Goal: Check status: Check status

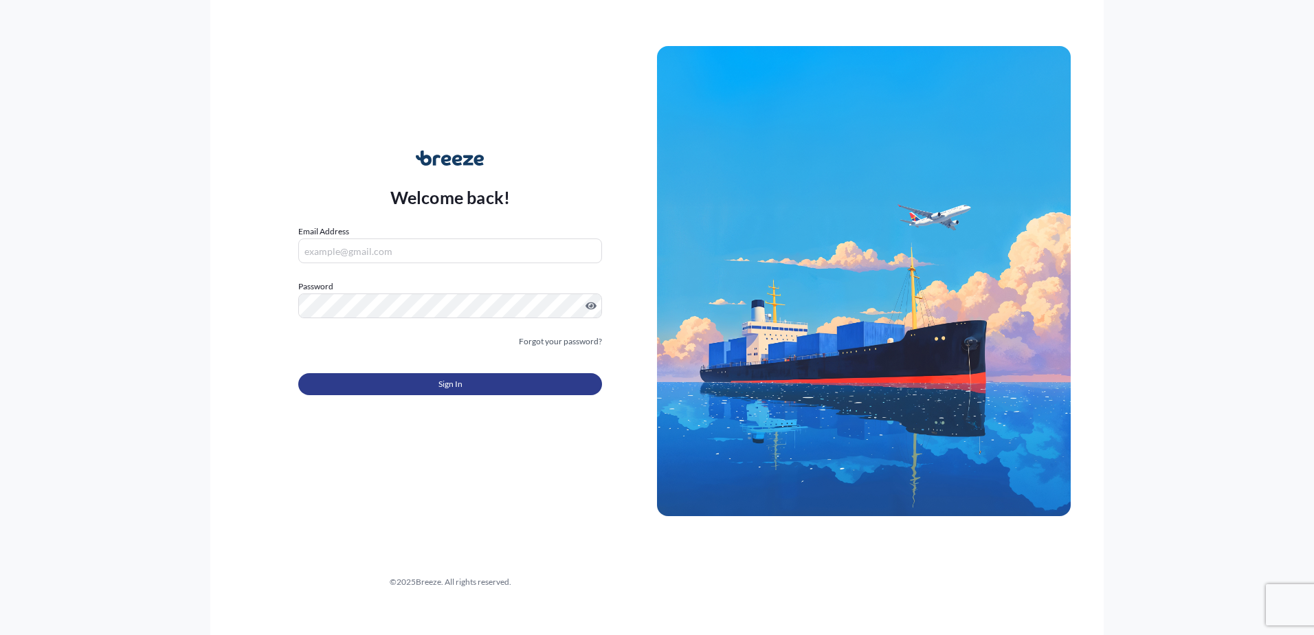
type input "[EMAIL_ADDRESS][DOMAIN_NAME]"
click at [489, 384] on button "Sign In" at bounding box center [450, 384] width 304 height 22
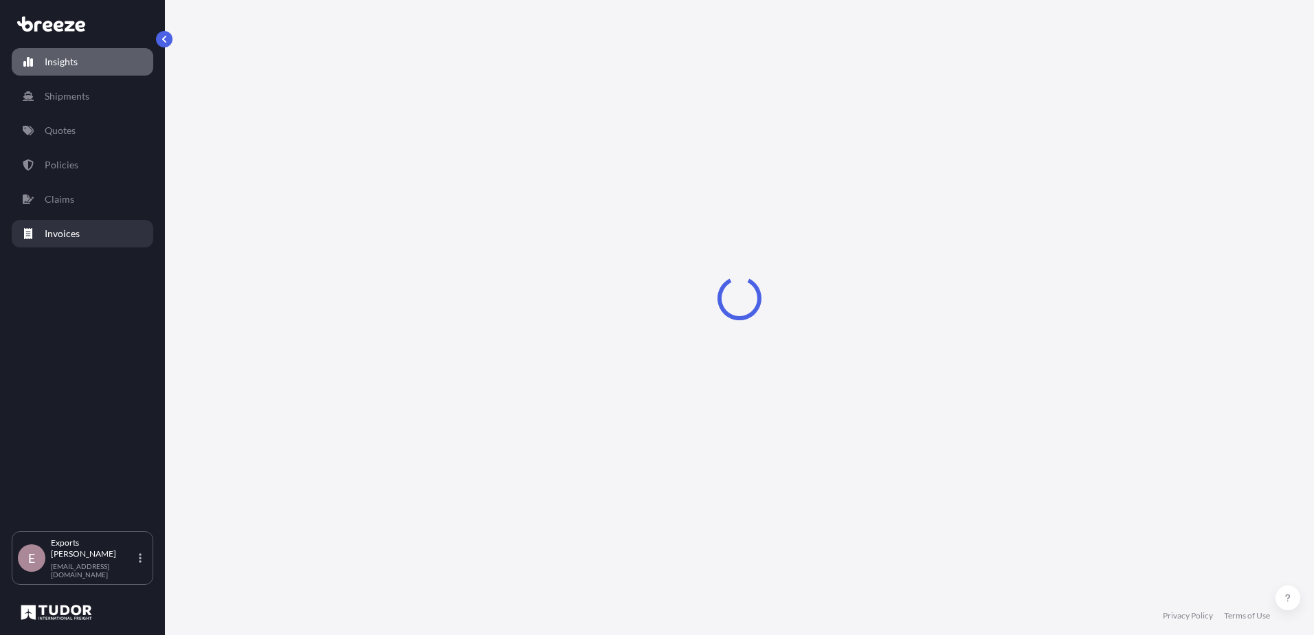
select select "2025"
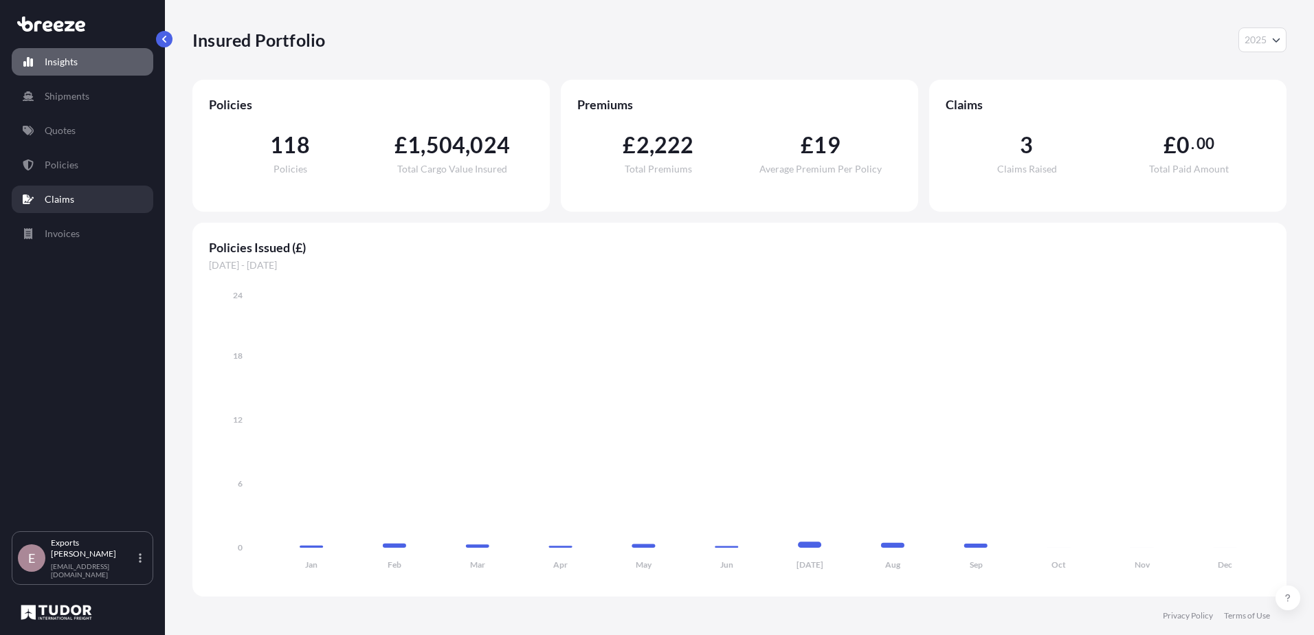
click at [50, 199] on p "Claims" at bounding box center [60, 199] width 30 height 14
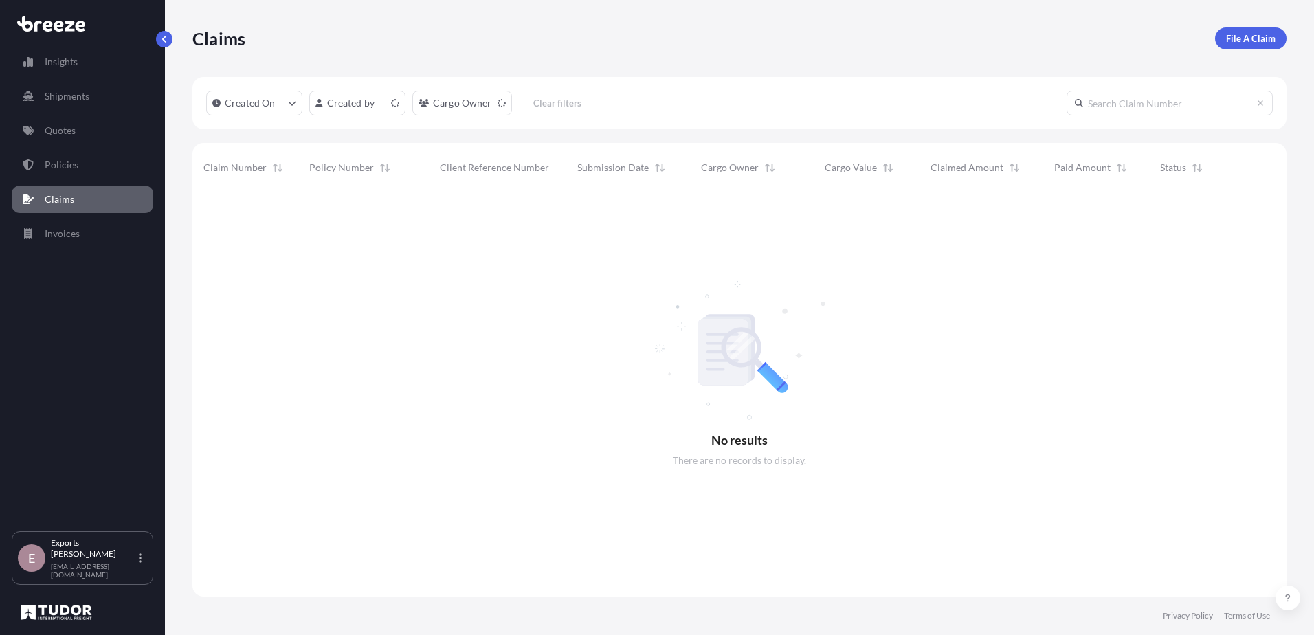
scroll to position [401, 1084]
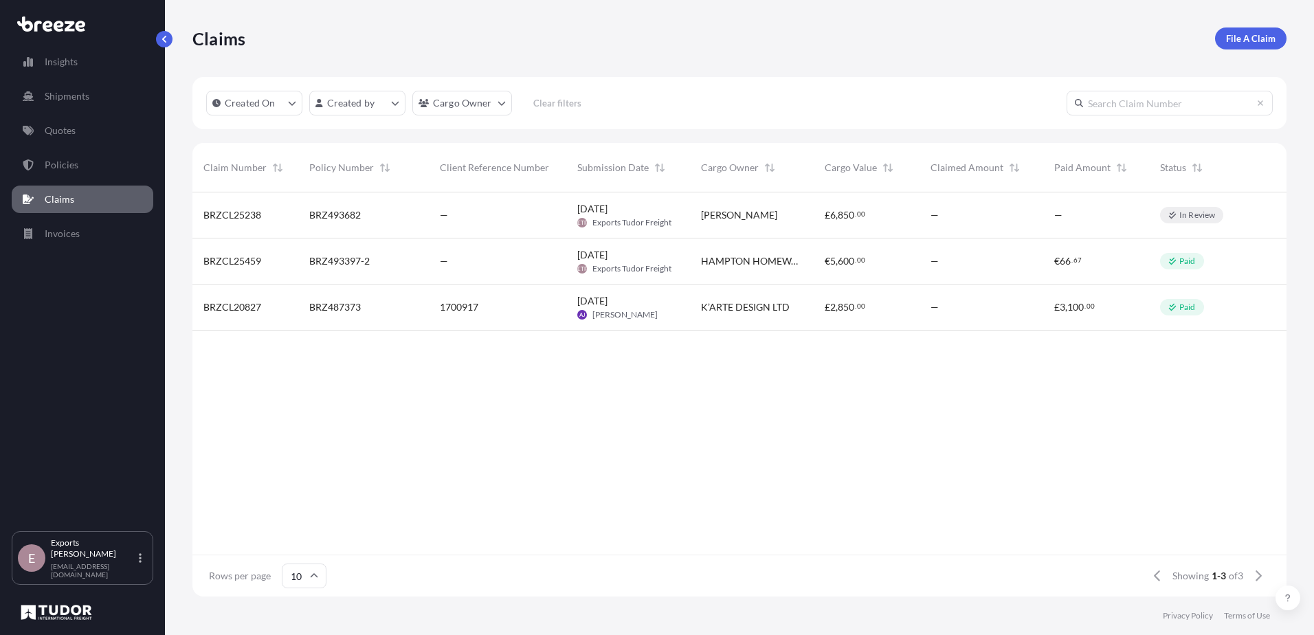
click at [475, 209] on div "—" at bounding box center [497, 215] width 115 height 14
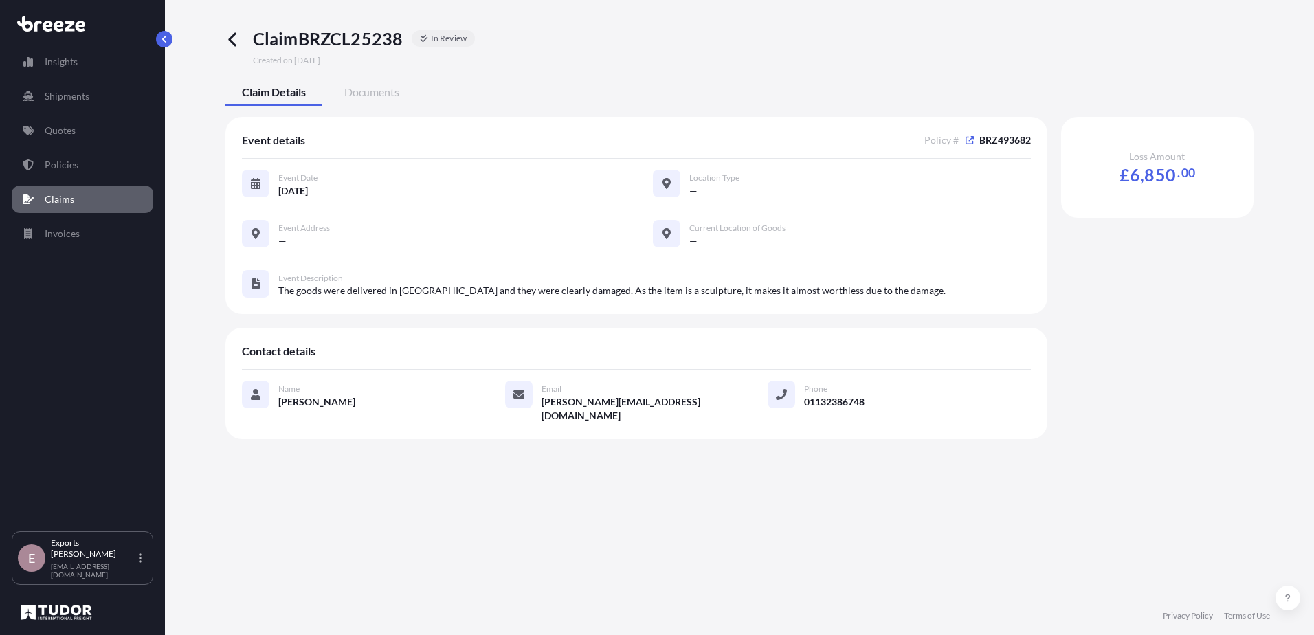
click at [239, 35] on icon at bounding box center [233, 40] width 16 height 16
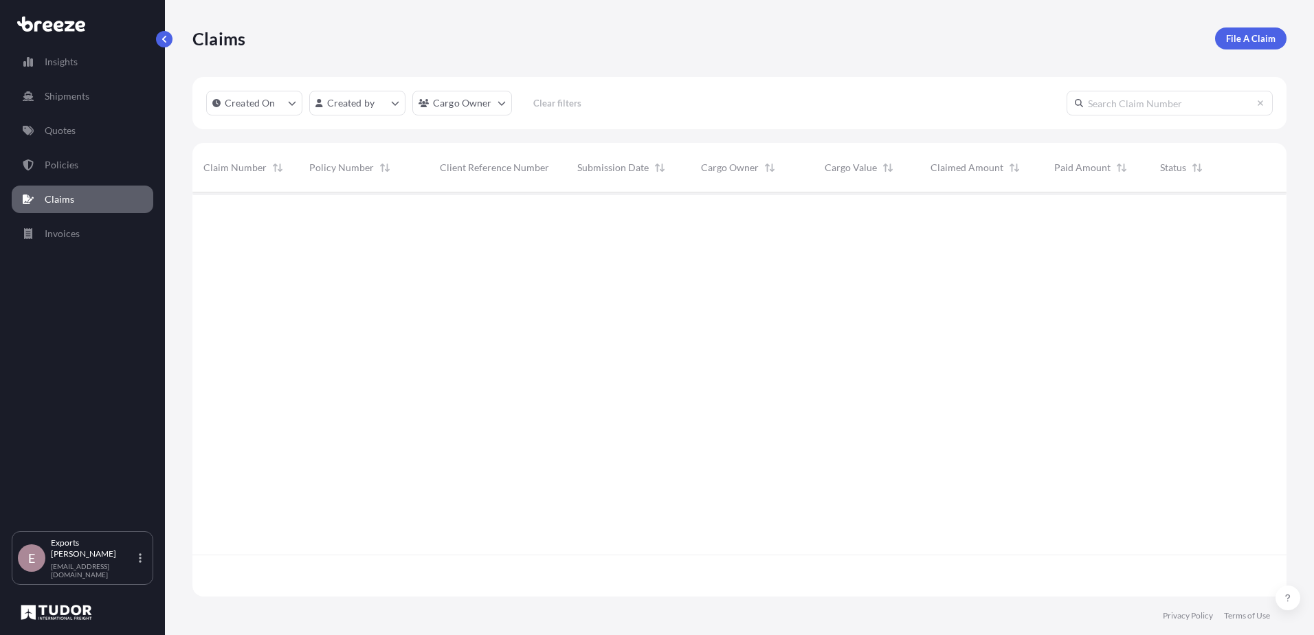
scroll to position [401, 1084]
